Goal: Navigation & Orientation: Find specific page/section

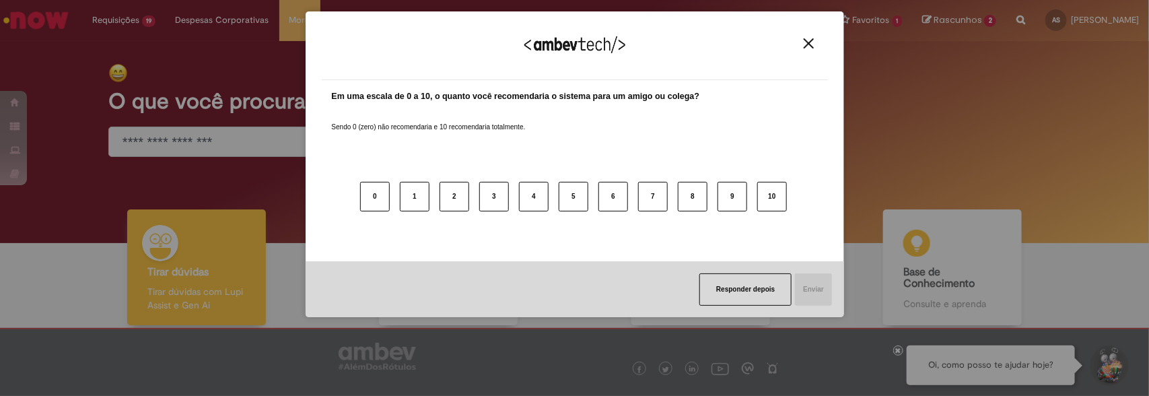
click at [812, 42] on img "Close" at bounding box center [809, 43] width 10 height 10
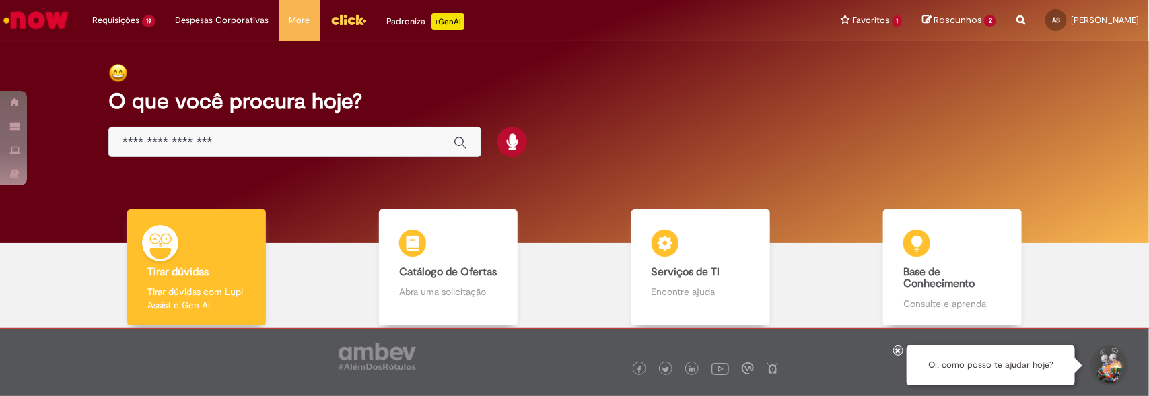
click at [20, 18] on img "Ir para a Homepage" at bounding box center [35, 20] width 69 height 27
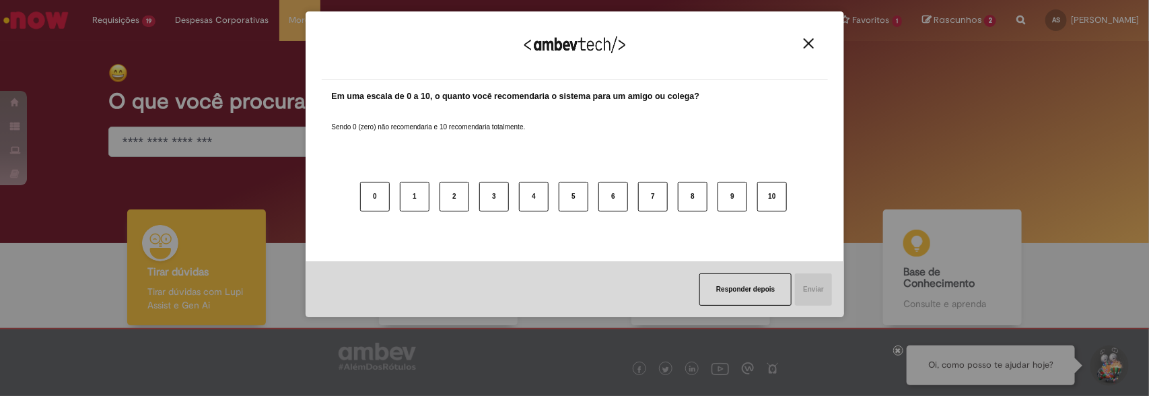
click at [802, 41] on button "Close" at bounding box center [809, 43] width 18 height 11
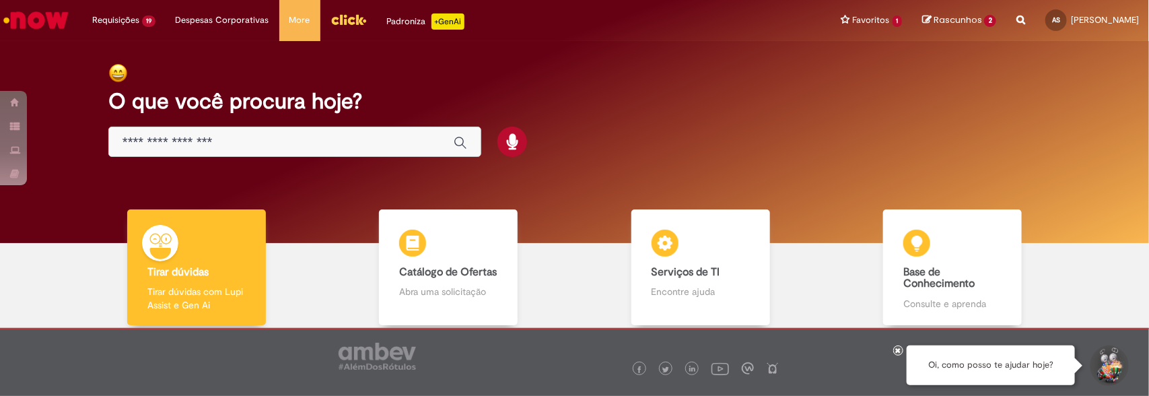
click at [343, 28] on img "Menu Cabeçalho" at bounding box center [349, 19] width 36 height 20
